Goal: Find specific page/section: Find specific page/section

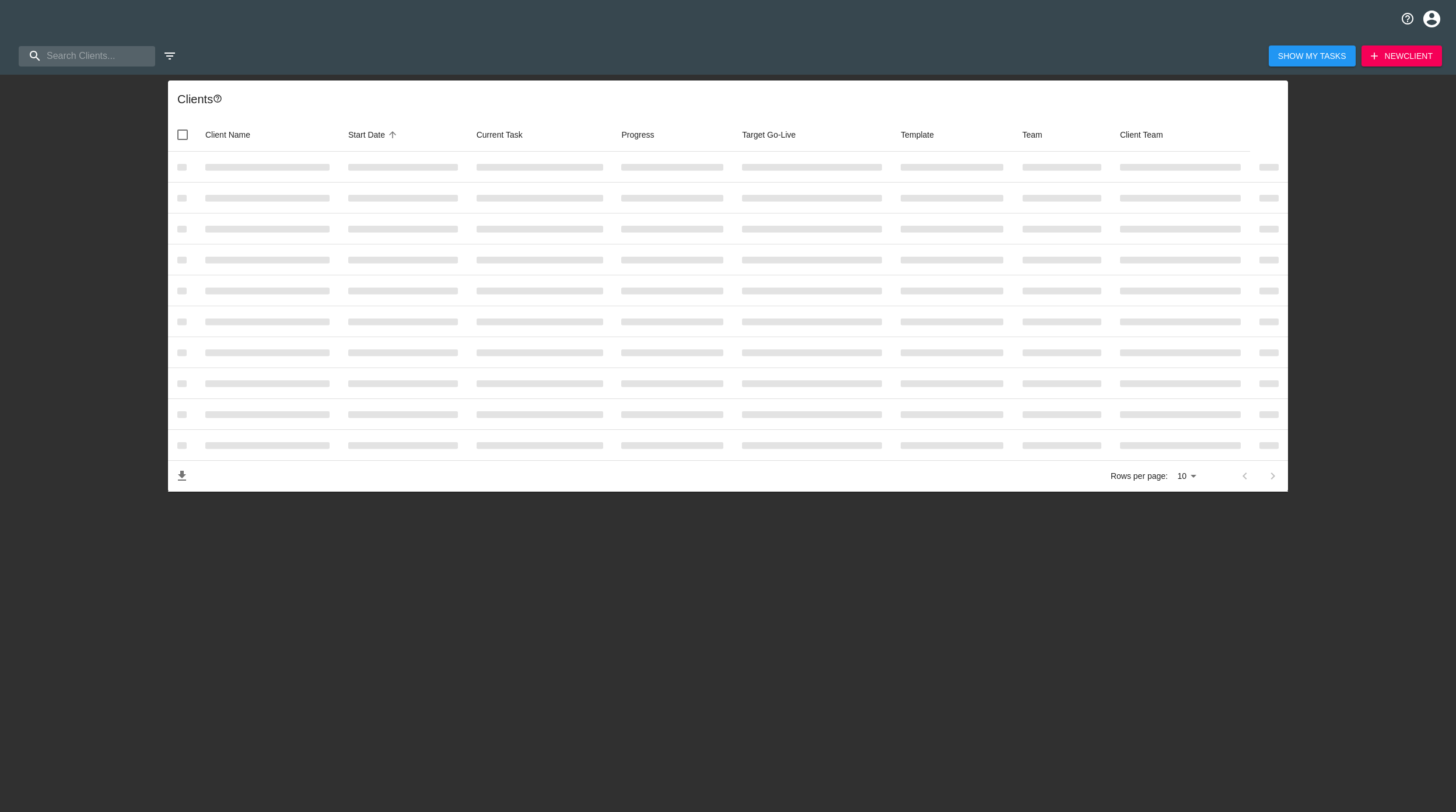
select select "10"
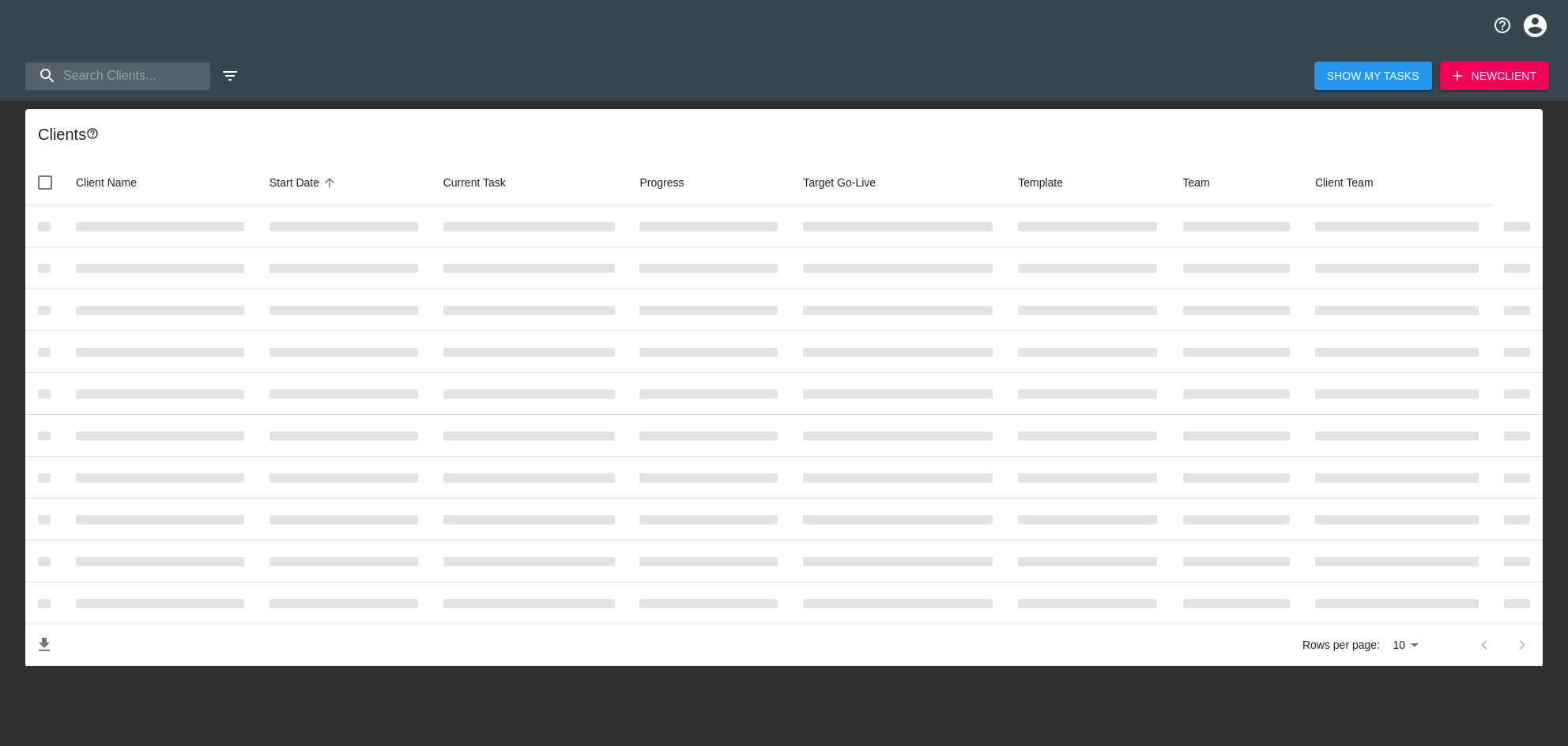
select select "10"
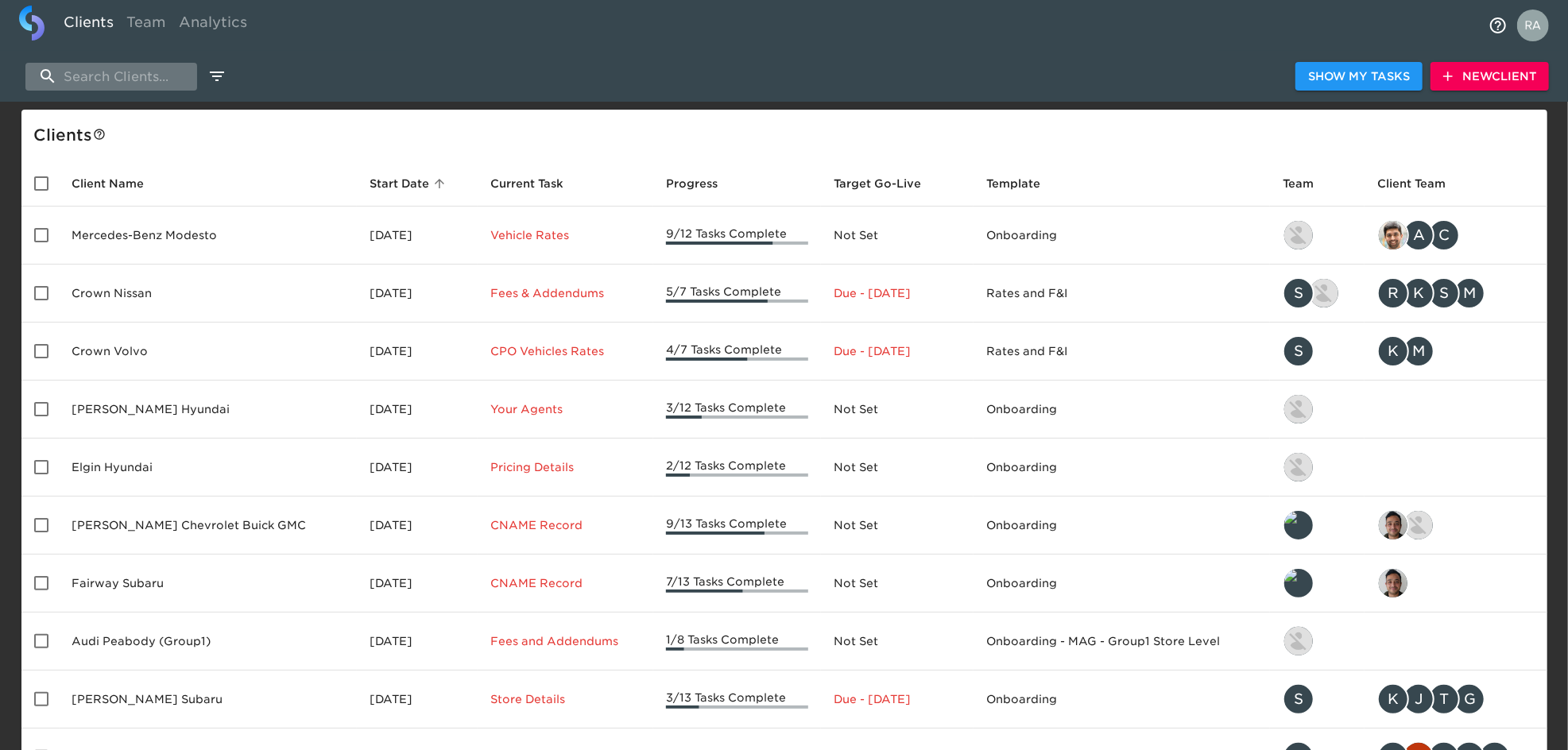
click at [110, 66] on input "search" at bounding box center [111, 77] width 172 height 28
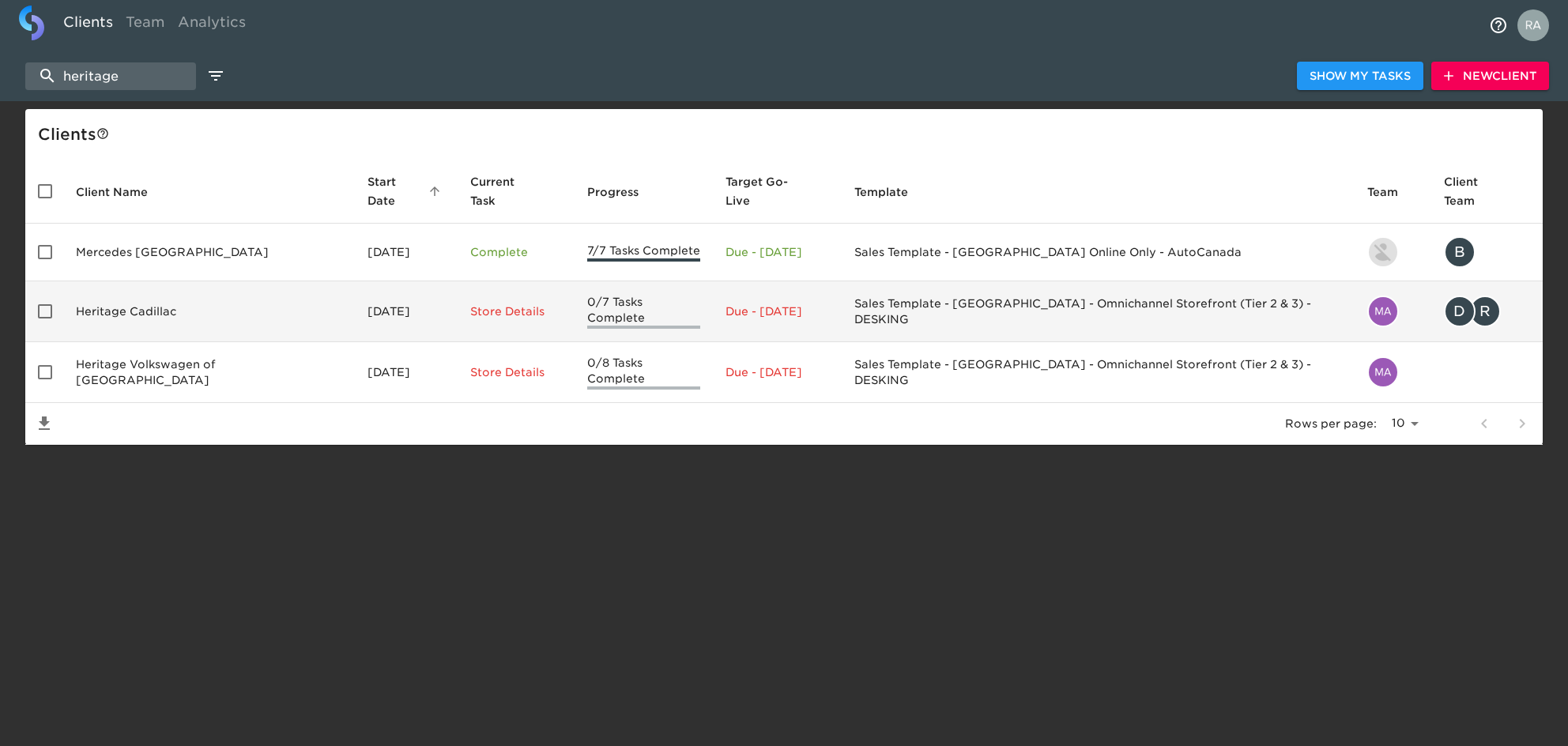
type input "heritage"
click at [149, 286] on td "Heritage Cadillac" at bounding box center [208, 312] width 291 height 61
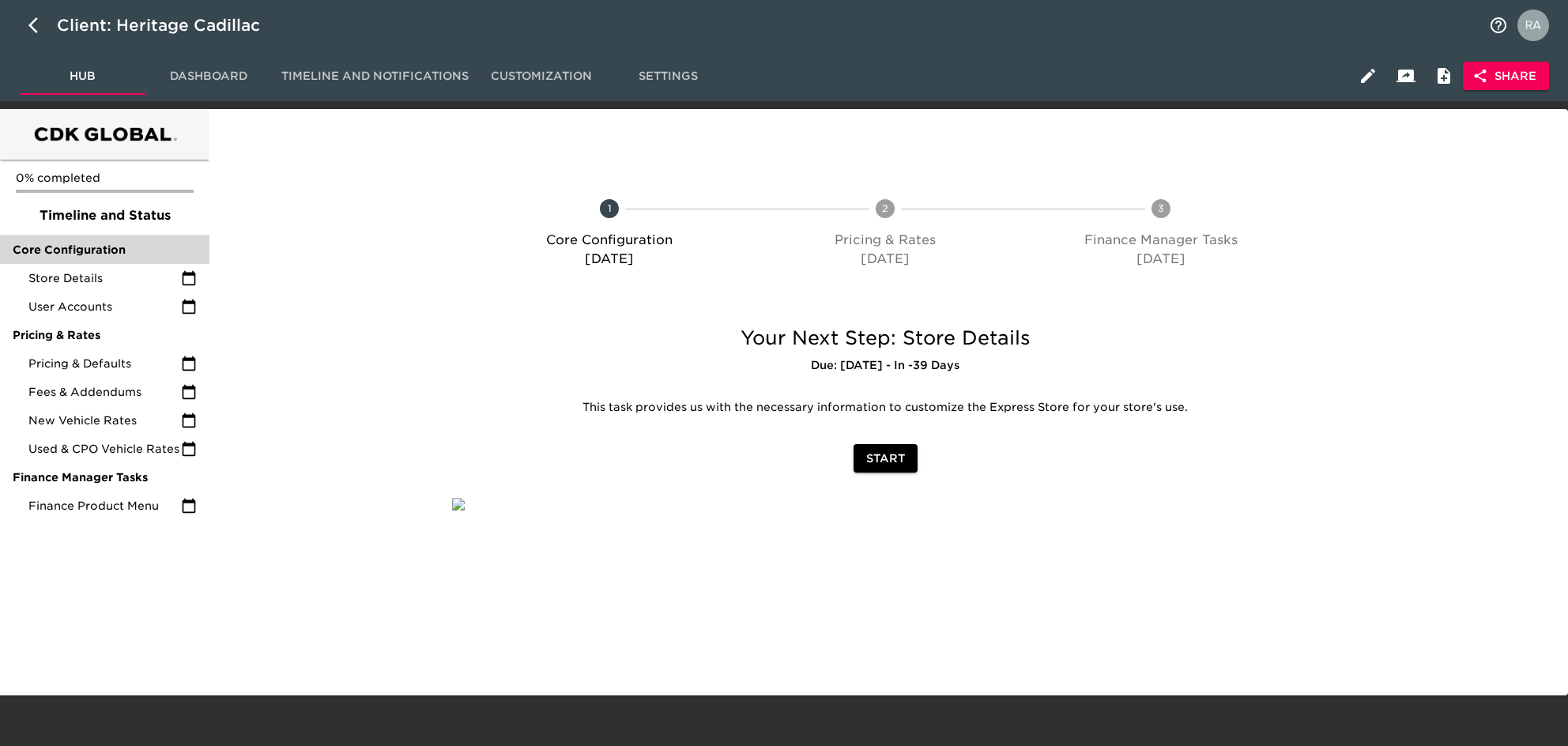
click at [82, 259] on div "Core Configuration" at bounding box center [104, 249] width 209 height 29
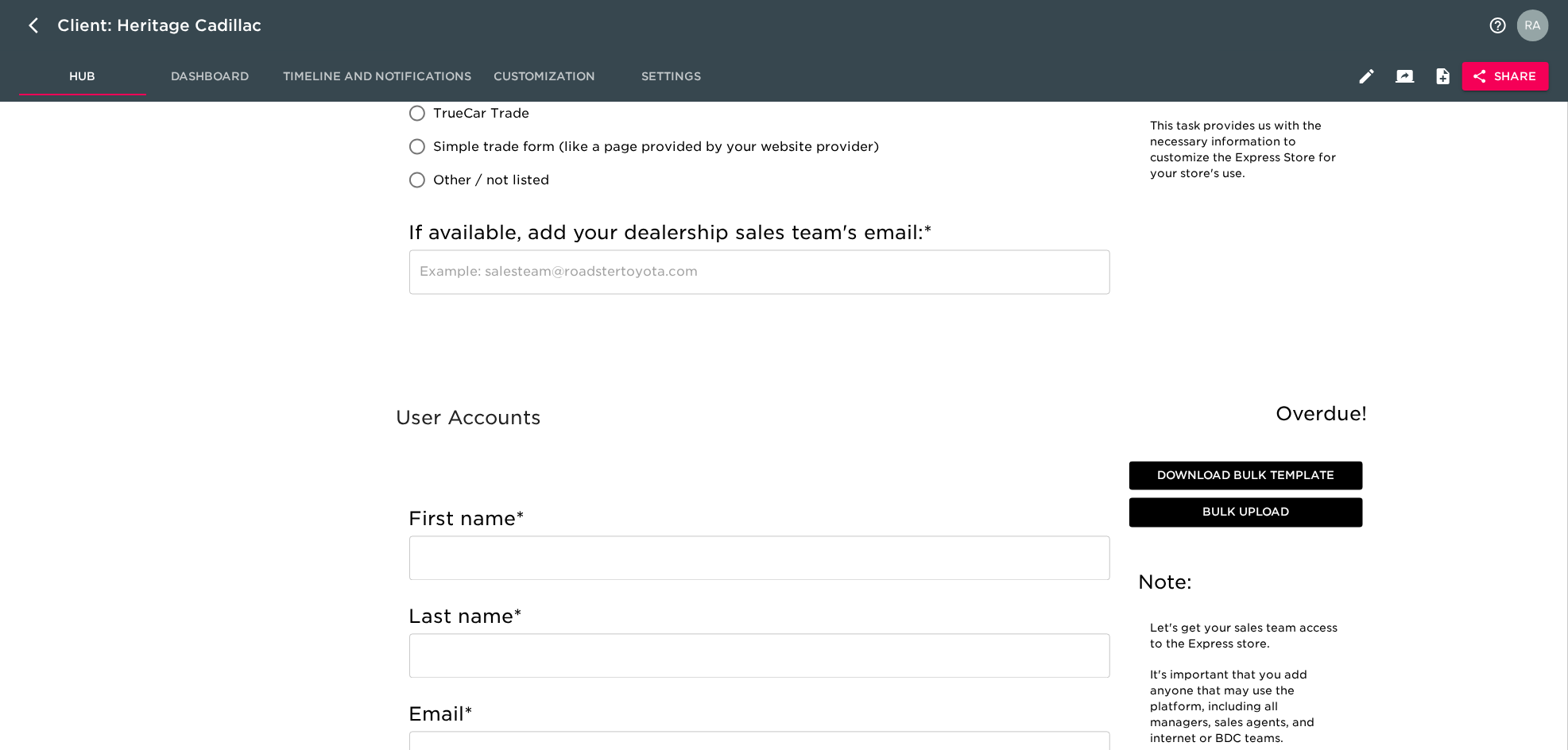
scroll to position [2401, 0]
